Goal: Navigation & Orientation: Find specific page/section

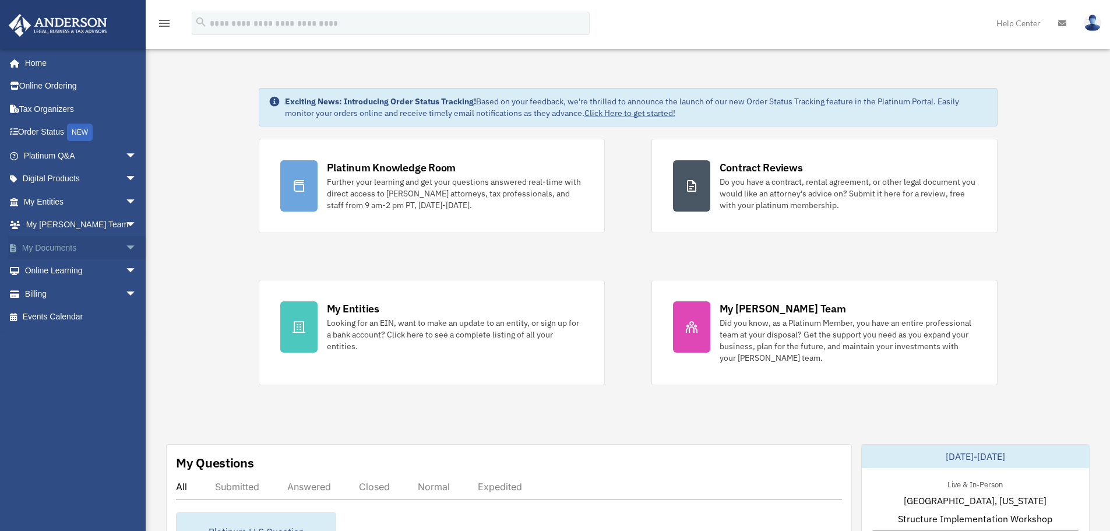
click at [63, 248] on link "My Documents arrow_drop_down" at bounding box center [81, 247] width 146 height 23
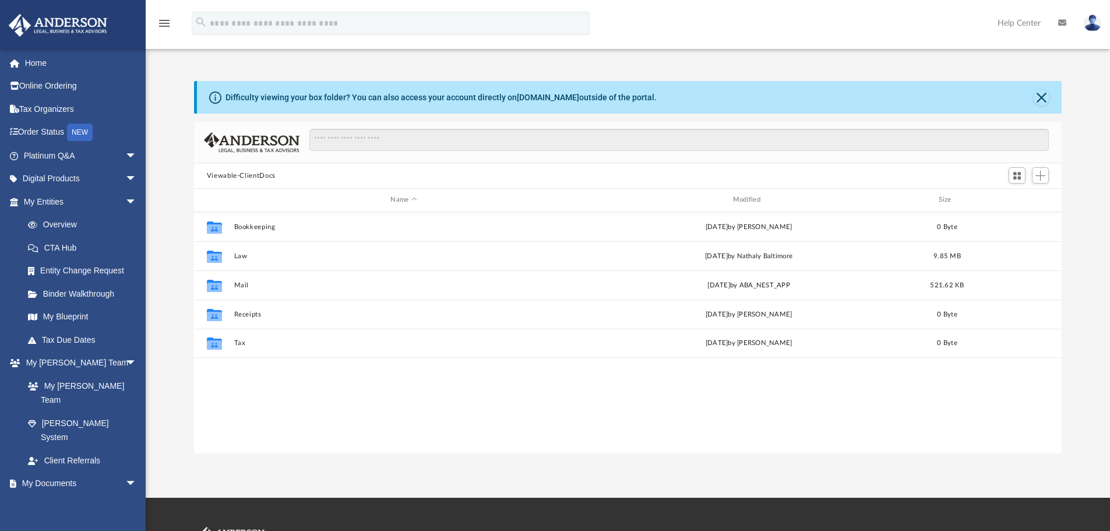
scroll to position [256, 859]
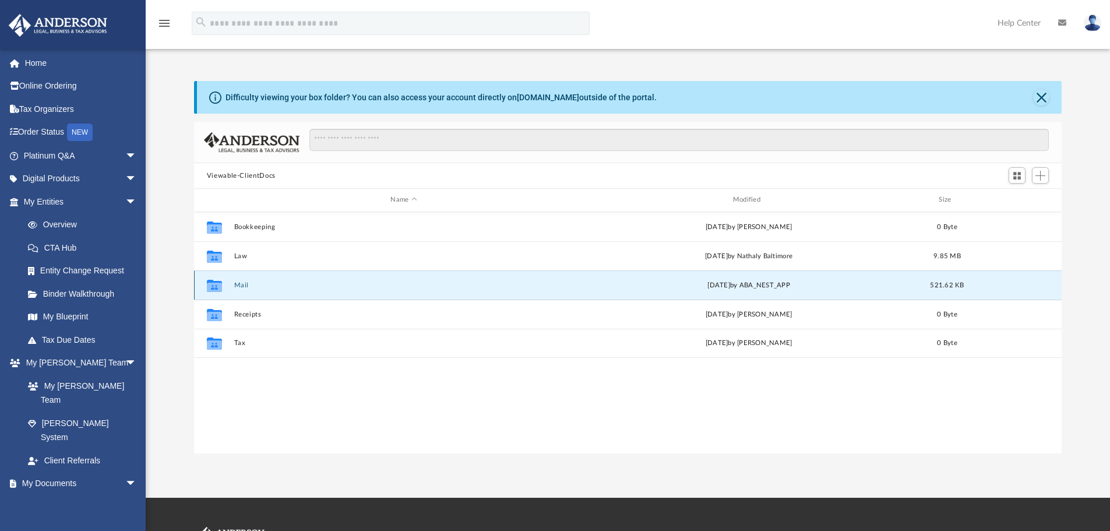
click at [241, 283] on button "Mail" at bounding box center [404, 285] width 340 height 8
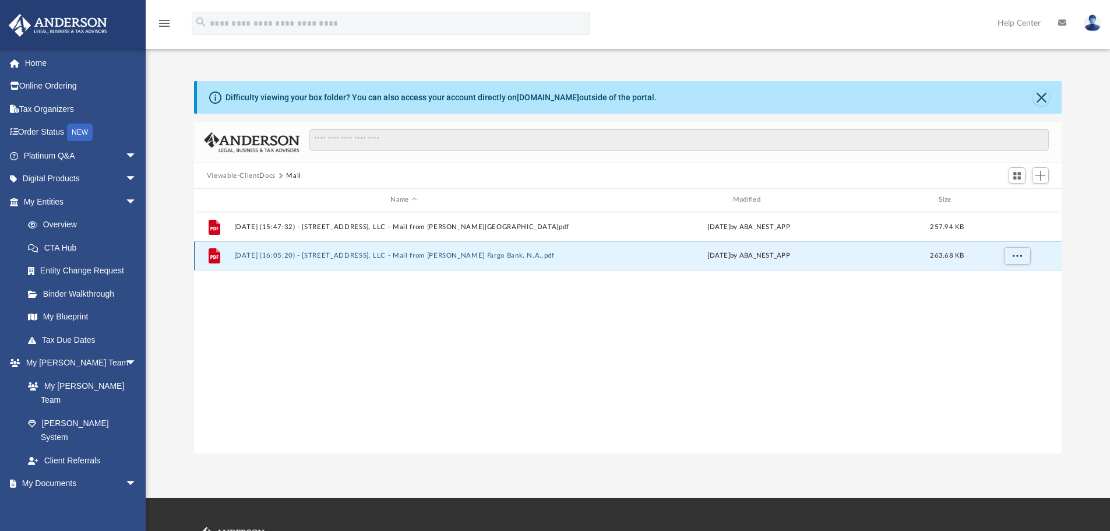
click at [443, 256] on button "2025.08.08 (16:05:20) - 103 Sailhouse Way, LLC - Mail from Wells Fargo Bank, N.…" at bounding box center [404, 256] width 340 height 8
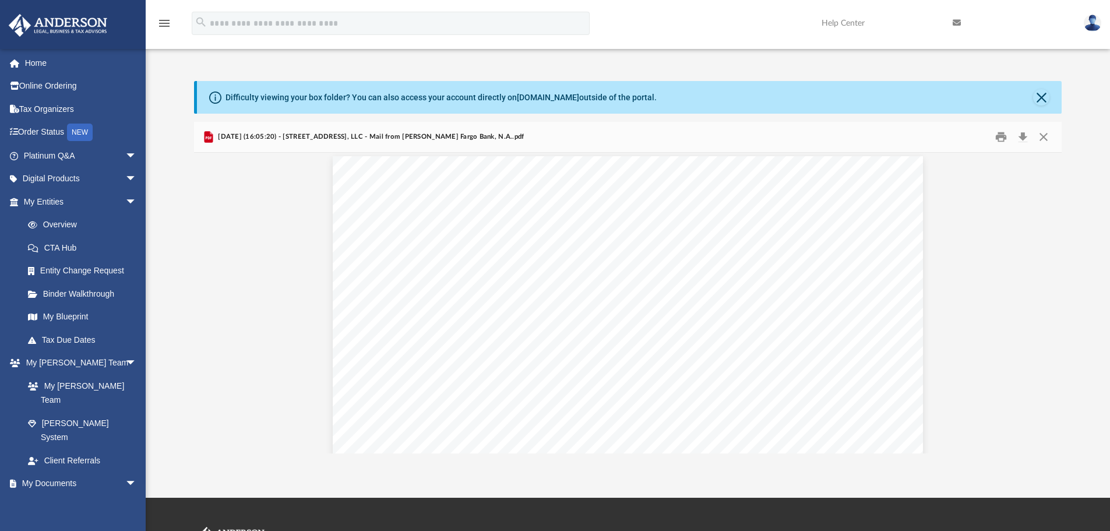
scroll to position [0, 0]
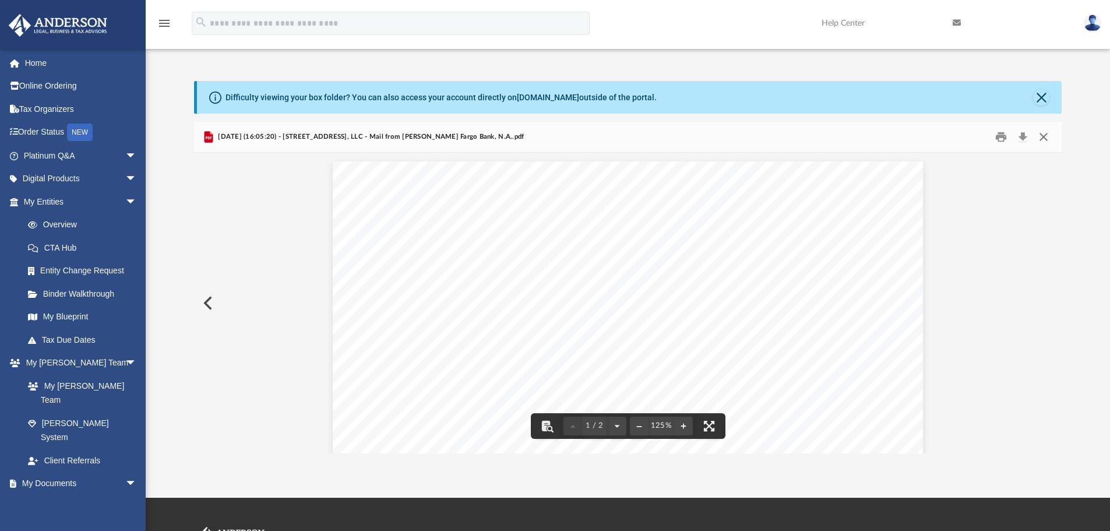
click at [1043, 136] on button "Close" at bounding box center [1043, 137] width 21 height 18
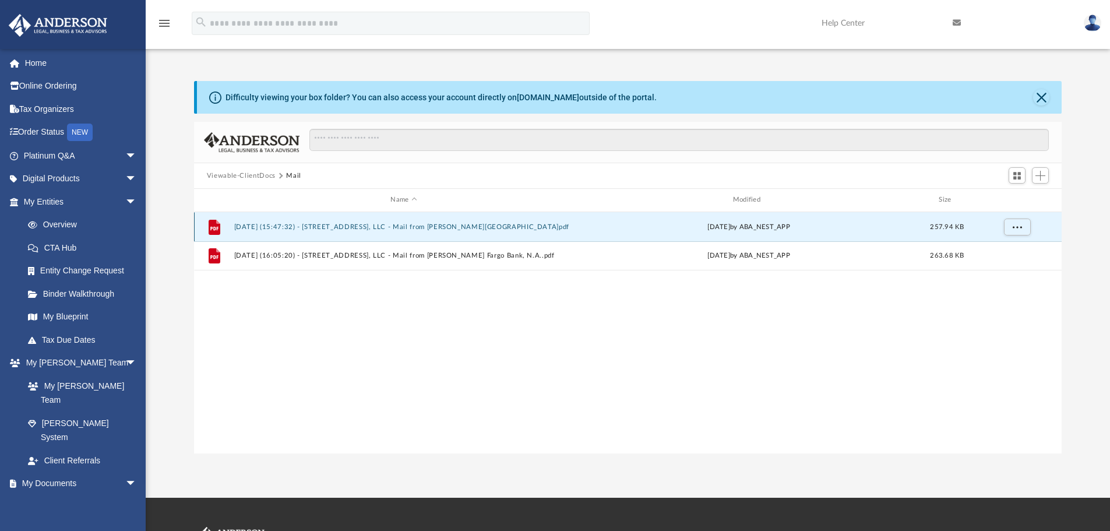
click at [401, 226] on button "2025.07.28 (15:47:32) - 103 Sailhouse Way, LLC - Mail from Wells Fargo.pdf" at bounding box center [404, 227] width 340 height 8
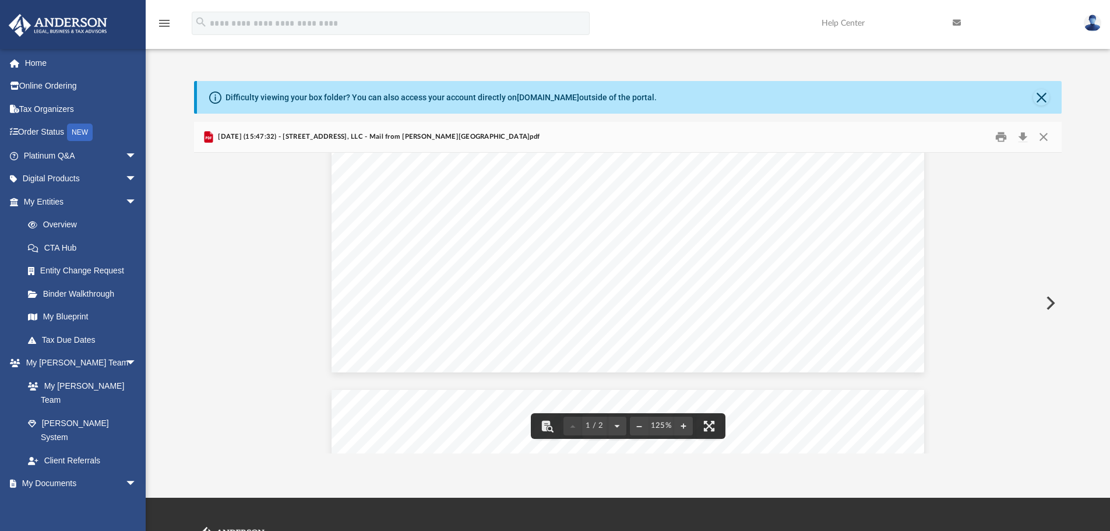
scroll to position [583, 0]
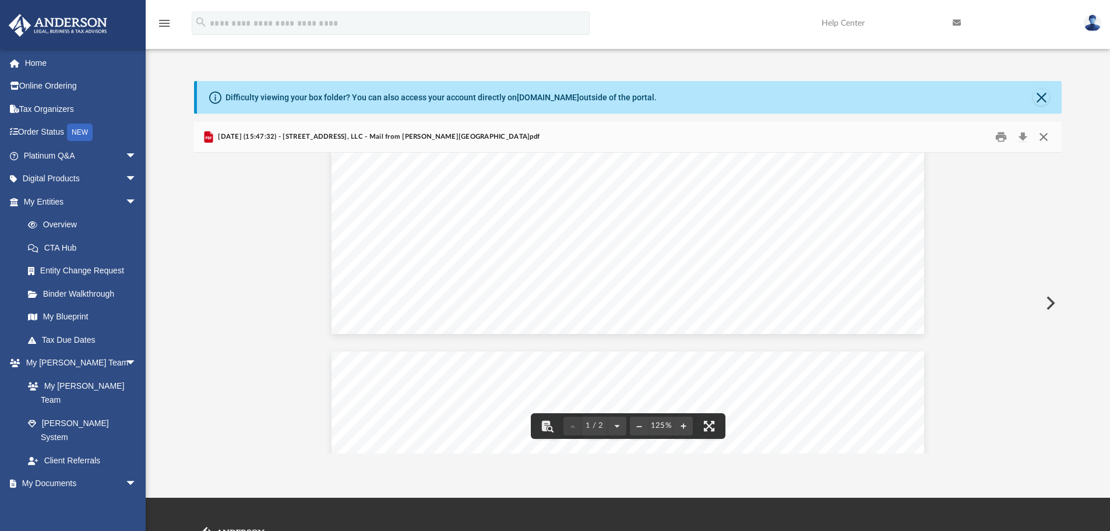
click at [1043, 136] on button "Close" at bounding box center [1043, 137] width 21 height 18
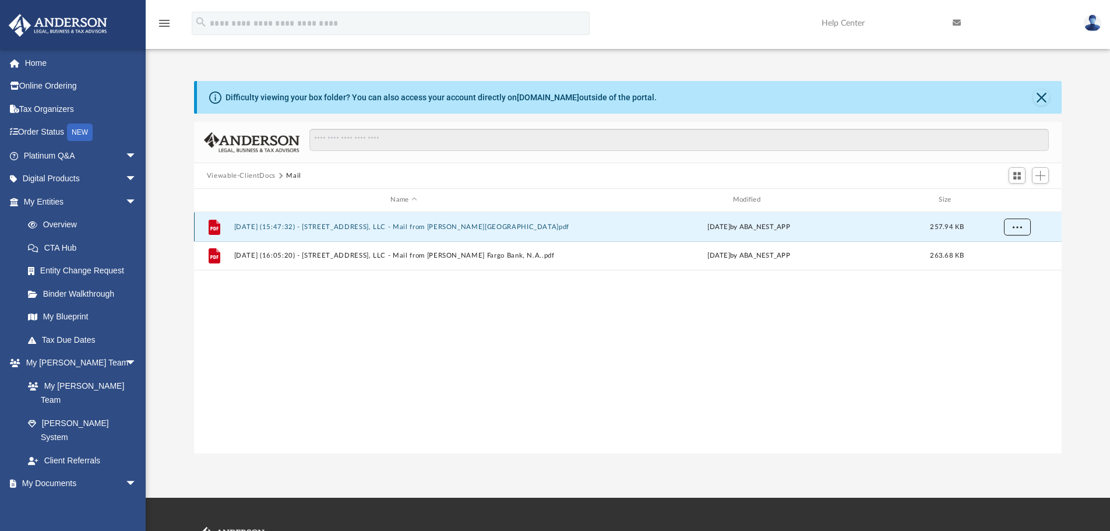
click at [1017, 230] on button "More options" at bounding box center [1016, 226] width 27 height 17
click at [919, 329] on div "File 2025.07.28 (15:47:32) - 103 Sailhouse Way, LLC - Mail from Wells Fargo.pdf…" at bounding box center [628, 332] width 868 height 241
click at [1018, 230] on button "More options" at bounding box center [1016, 226] width 27 height 17
click at [922, 295] on div "File 2025.07.28 (15:47:32) - 103 Sailhouse Way, LLC - Mail from Wells Fargo.pdf…" at bounding box center [628, 332] width 868 height 241
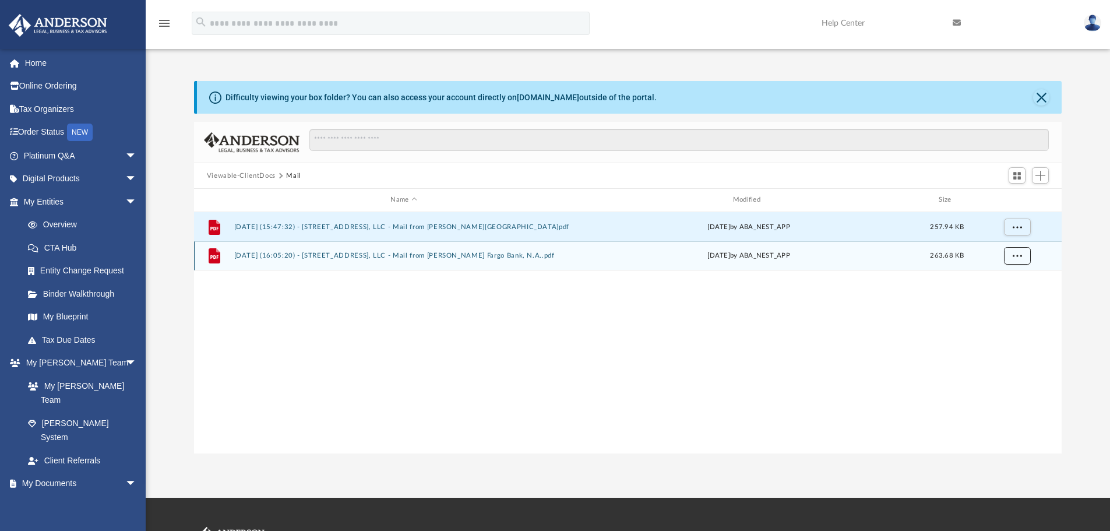
click at [1018, 255] on span "More options" at bounding box center [1016, 255] width 9 height 6
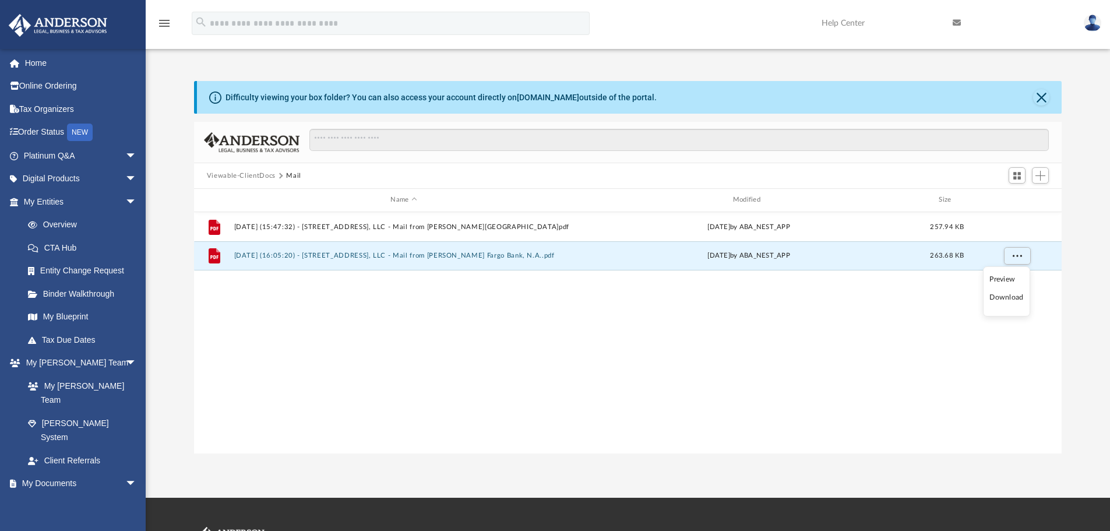
click at [943, 308] on div "File 2025.07.28 (15:47:32) - 103 Sailhouse Way, LLC - Mail from Wells Fargo.pdf…" at bounding box center [628, 332] width 868 height 241
click at [264, 175] on button "Viewable-ClientDocs" at bounding box center [241, 176] width 69 height 10
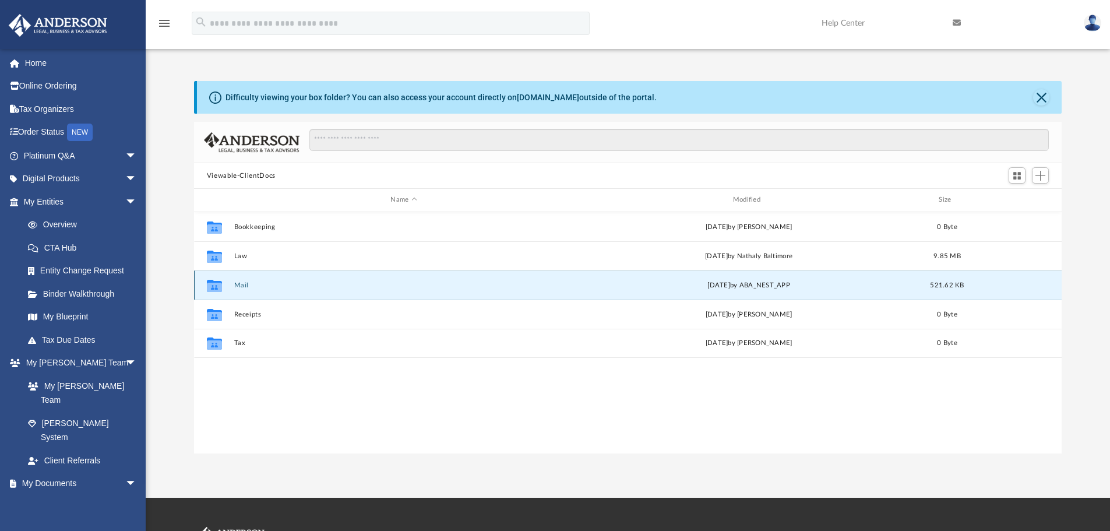
click at [244, 284] on button "Mail" at bounding box center [404, 285] width 340 height 8
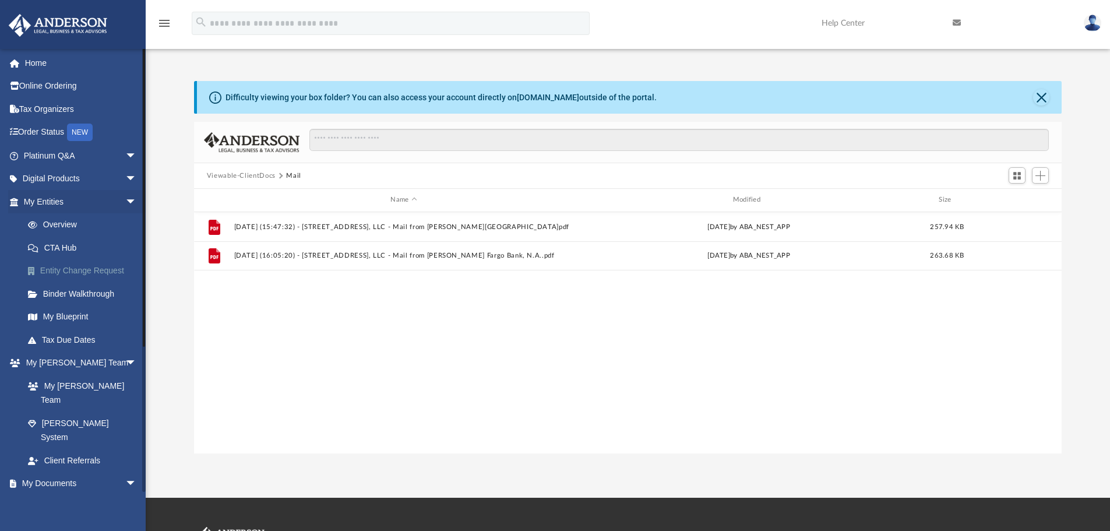
click at [98, 267] on link "Entity Change Request" at bounding box center [85, 270] width 138 height 23
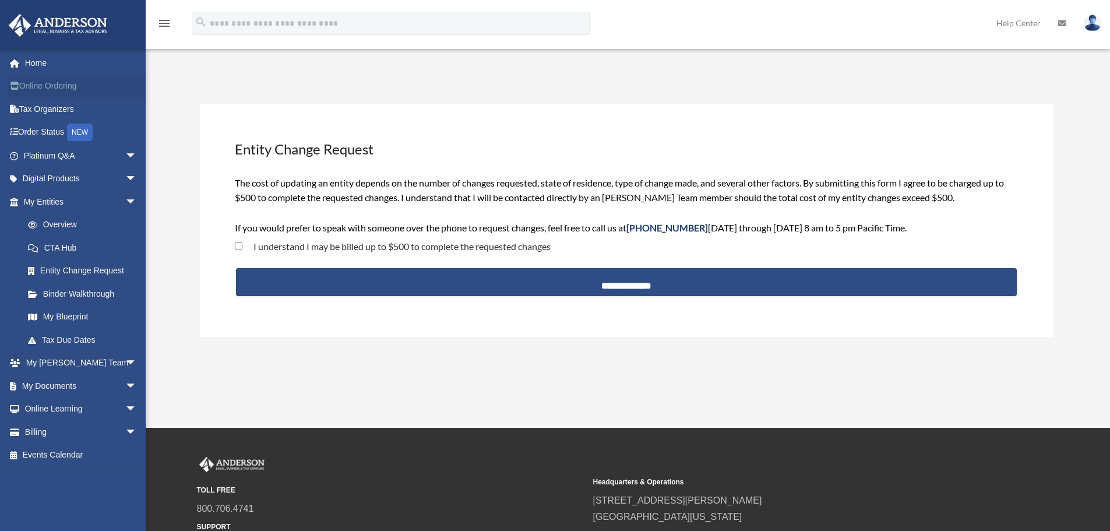
click at [61, 87] on link "Online Ordering" at bounding box center [81, 86] width 146 height 23
click at [62, 389] on link "My Documents arrow_drop_down" at bounding box center [81, 385] width 146 height 23
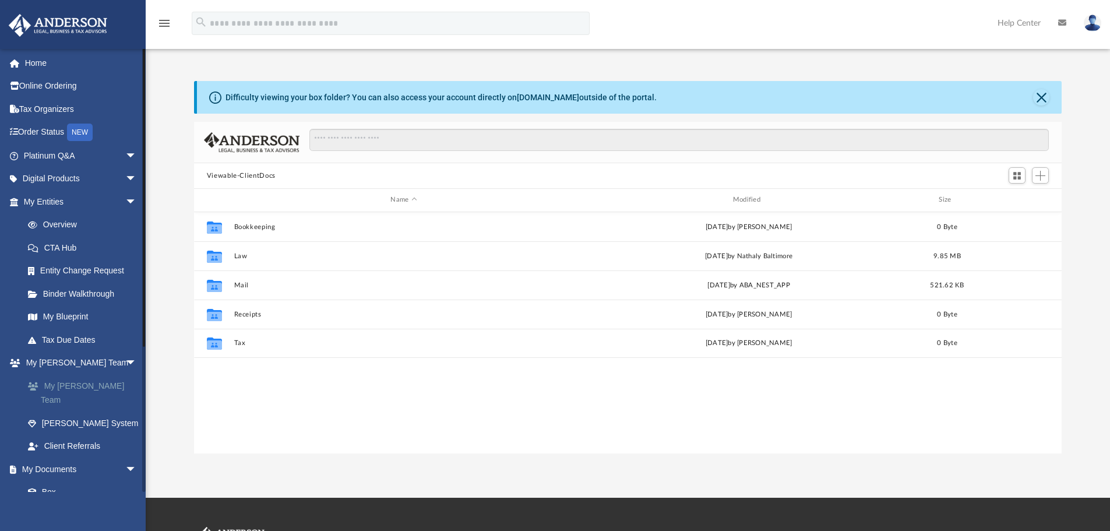
scroll to position [256, 859]
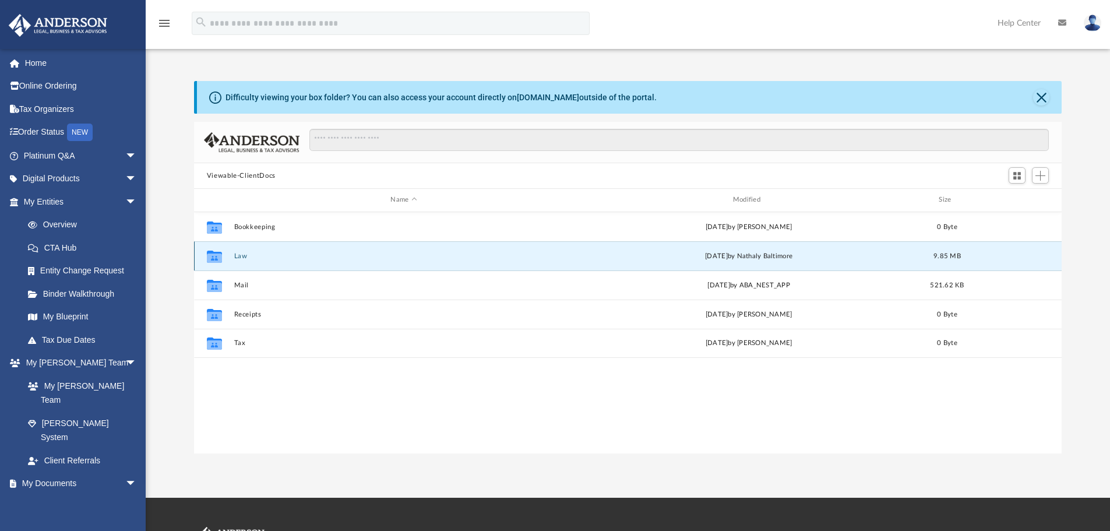
click at [244, 255] on button "Law" at bounding box center [404, 256] width 340 height 8
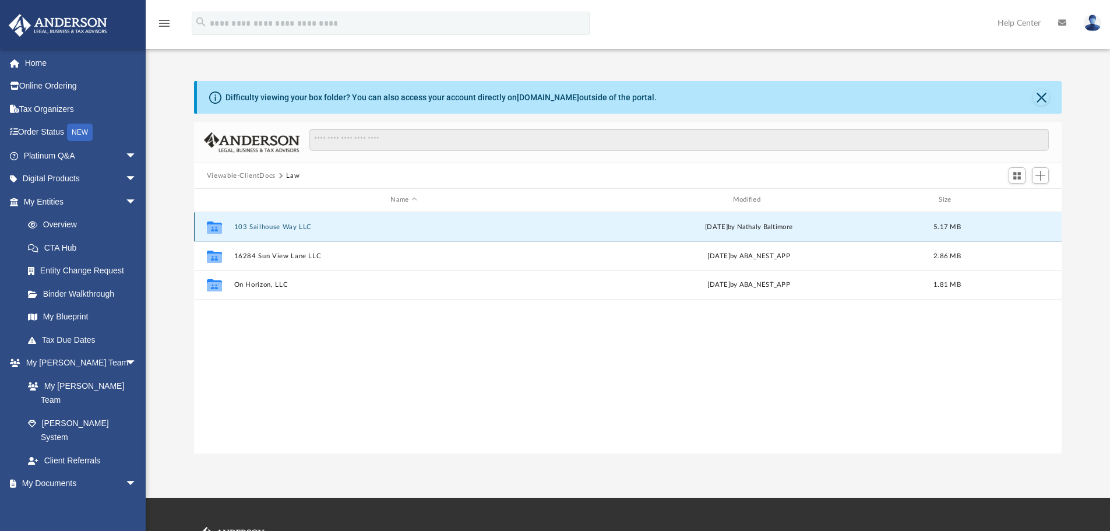
click at [281, 225] on button "103 Sailhouse Way LLC" at bounding box center [404, 227] width 340 height 8
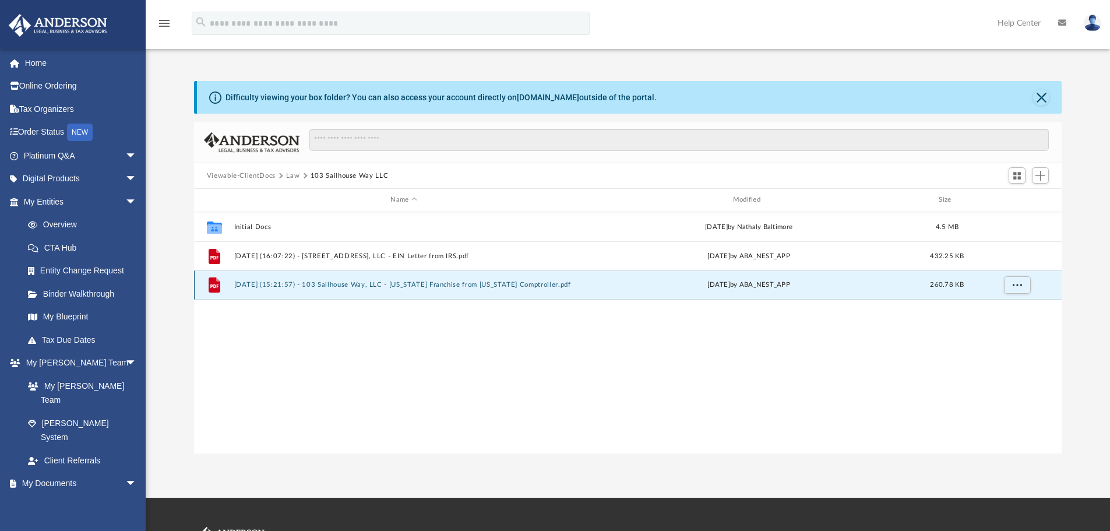
click at [324, 285] on button "[DATE] (15:21:57) - 103 Sailhouse Way, LLC - [US_STATE] Franchise from [US_STAT…" at bounding box center [404, 285] width 340 height 8
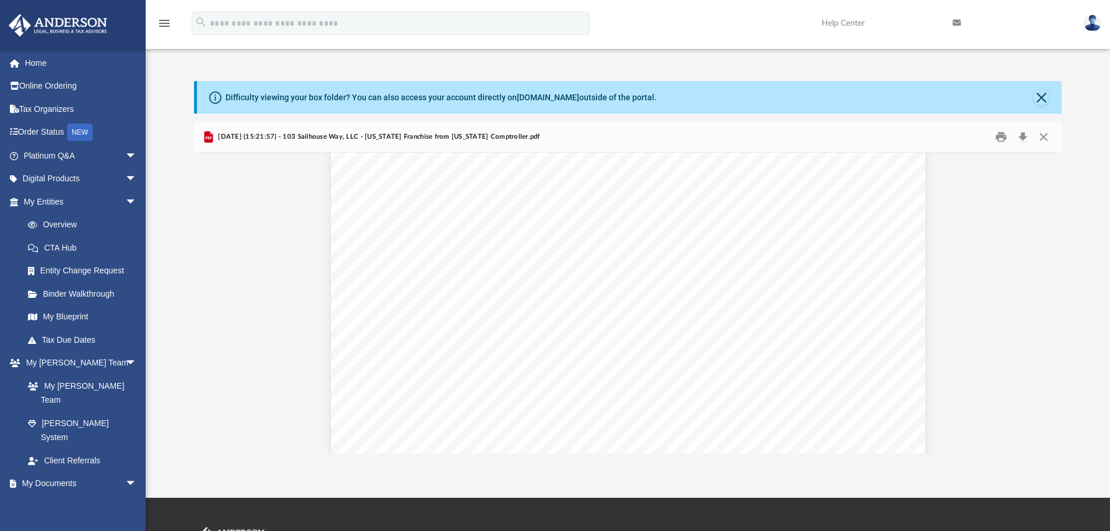
scroll to position [350, 0]
click at [1047, 134] on button "Close" at bounding box center [1043, 137] width 21 height 18
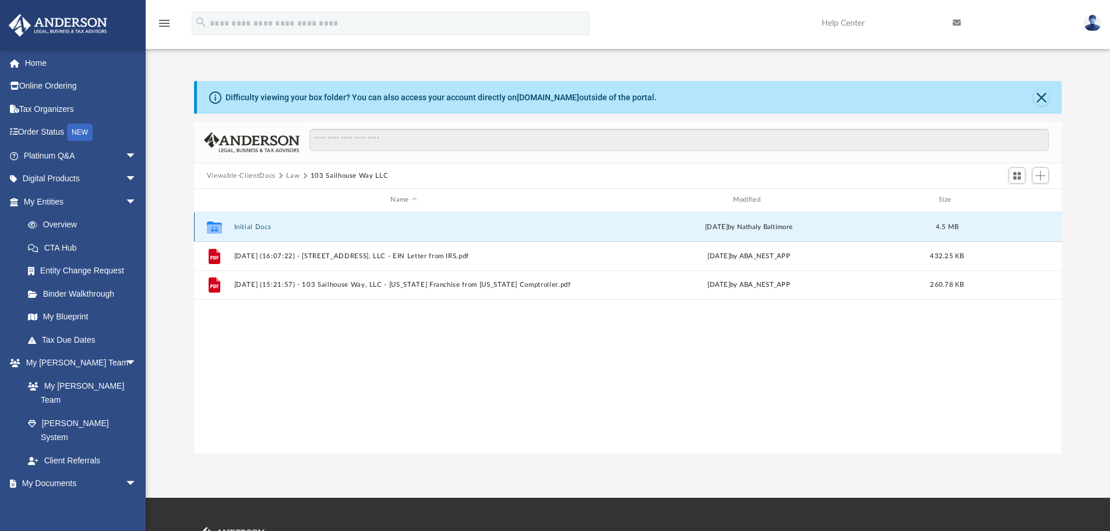
click at [253, 226] on button "Initial Docs" at bounding box center [404, 227] width 340 height 8
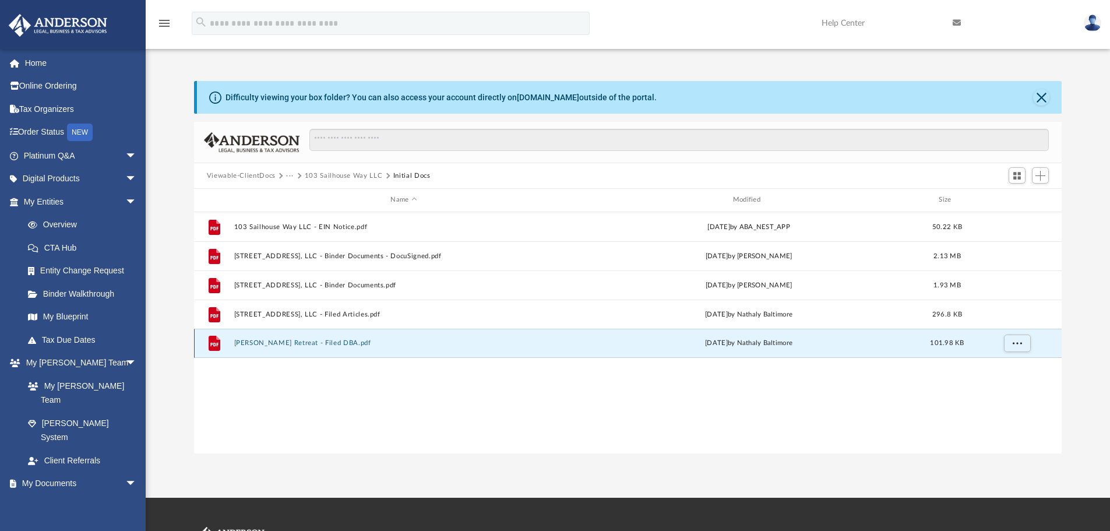
click at [281, 341] on button "[PERSON_NAME] Retreat - Filed DBA.pdf" at bounding box center [404, 343] width 340 height 8
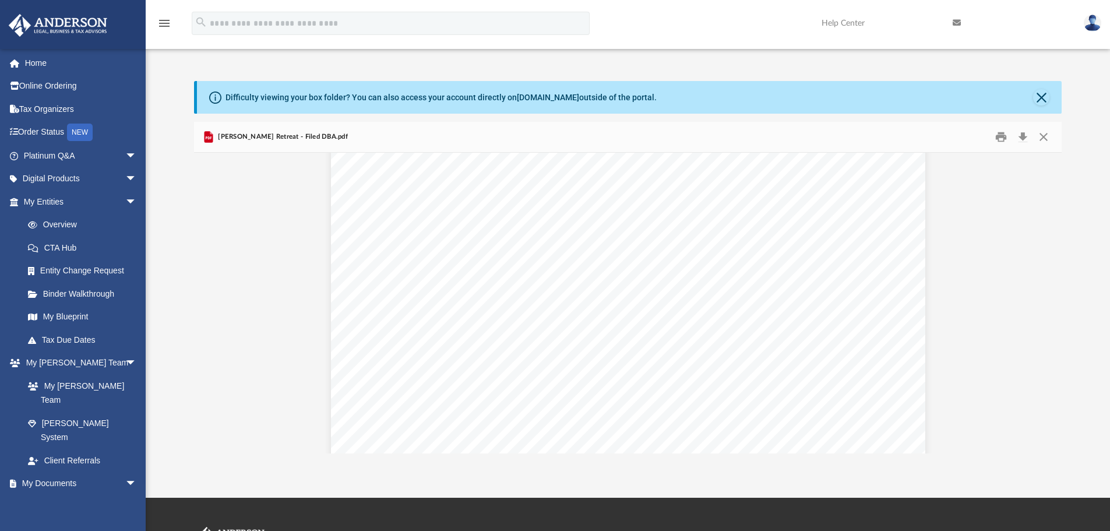
scroll to position [1165, 0]
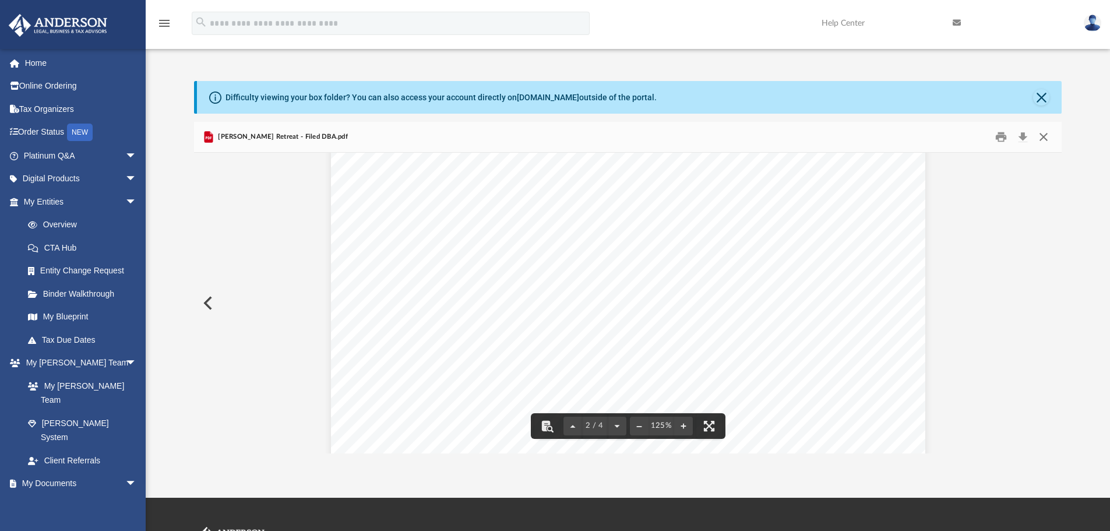
click at [1043, 133] on button "Close" at bounding box center [1043, 137] width 21 height 18
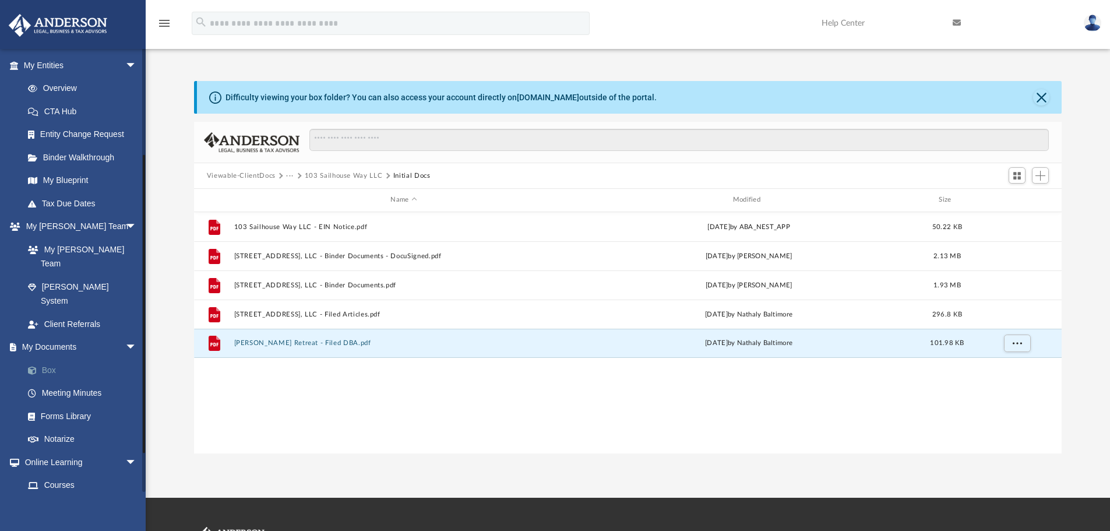
scroll to position [175, 0]
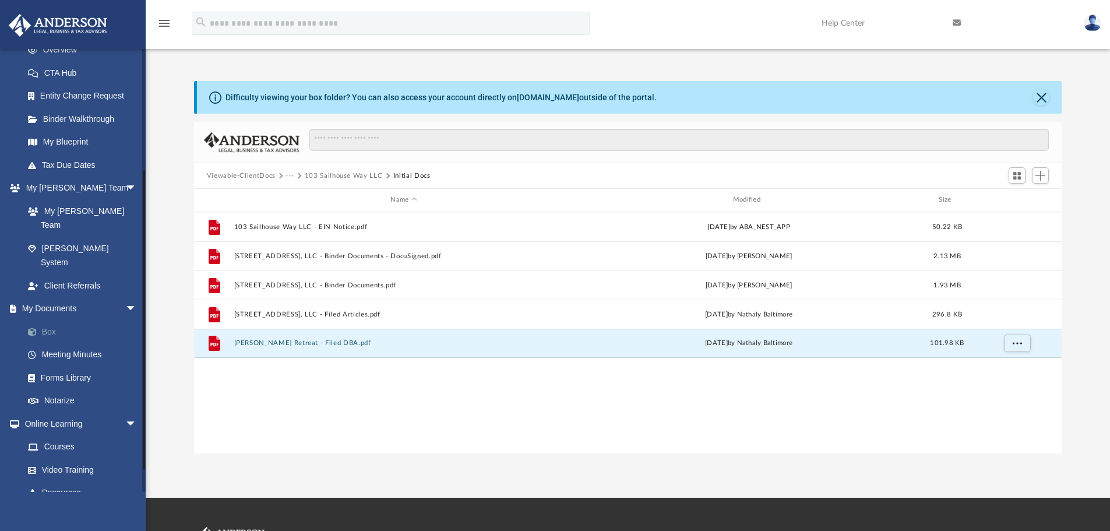
click at [51, 320] on link "Box" at bounding box center [85, 331] width 138 height 23
click at [50, 320] on link "Box" at bounding box center [85, 331] width 138 height 23
click at [125, 297] on span "arrow_drop_down" at bounding box center [136, 309] width 23 height 24
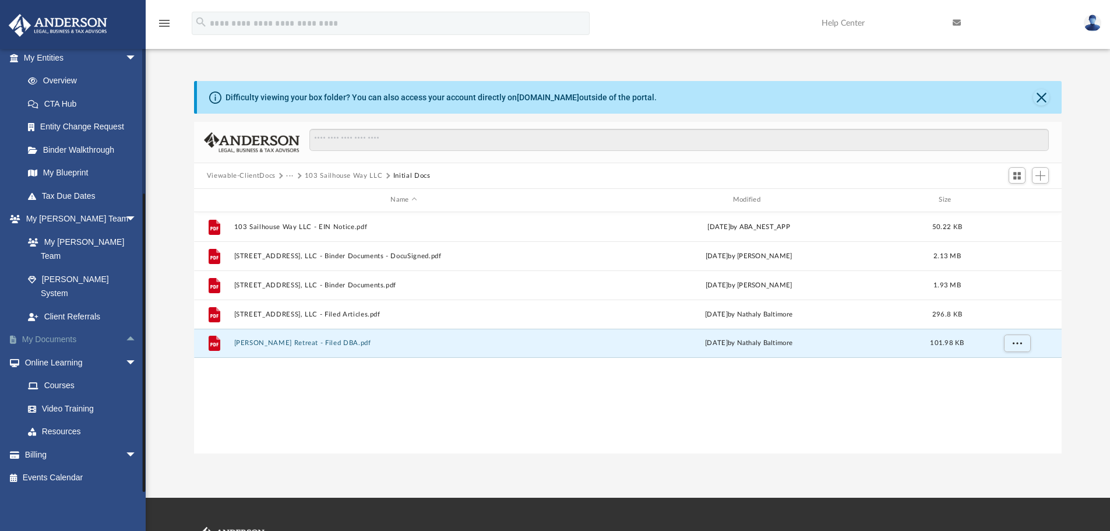
scroll to position [115, 0]
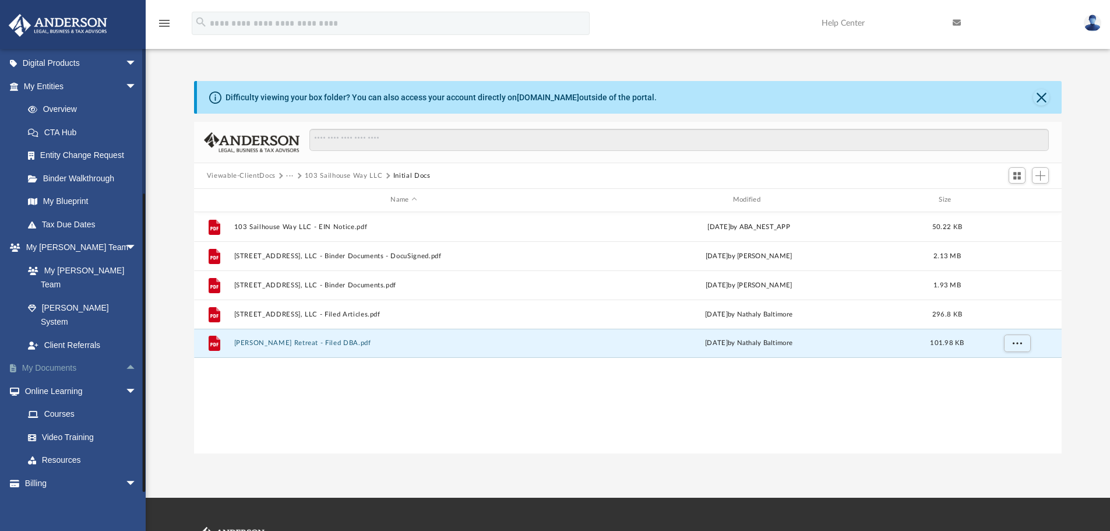
click at [125, 357] on span "arrow_drop_up" at bounding box center [136, 369] width 23 height 24
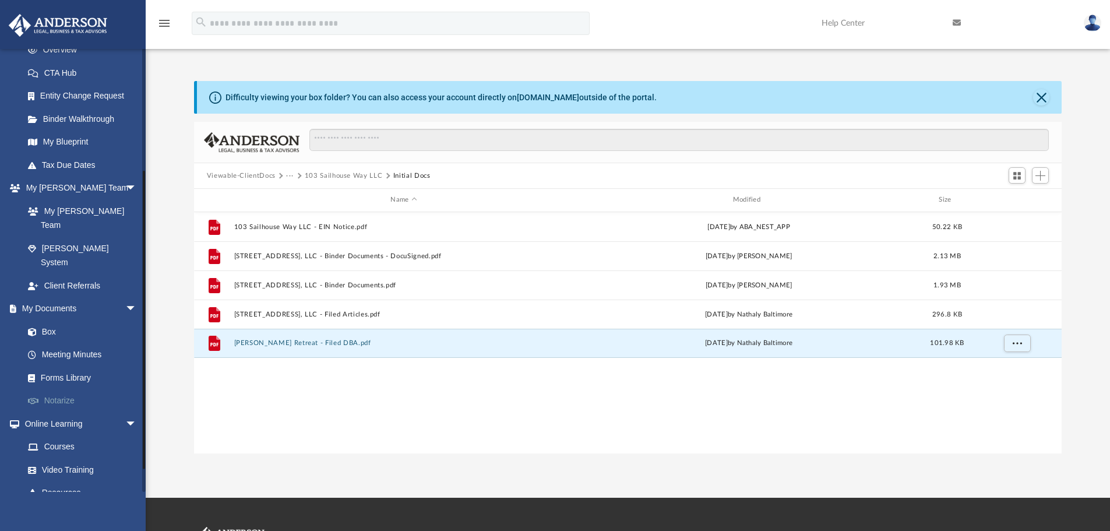
click at [66, 389] on link "Notarize" at bounding box center [85, 400] width 138 height 23
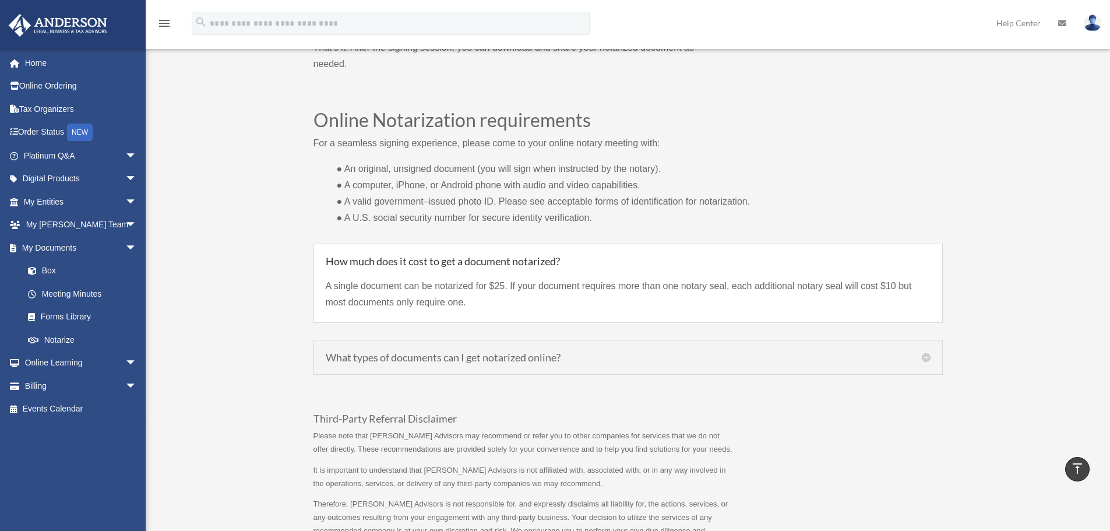
scroll to position [816, 0]
